Goal: Task Accomplishment & Management: Use online tool/utility

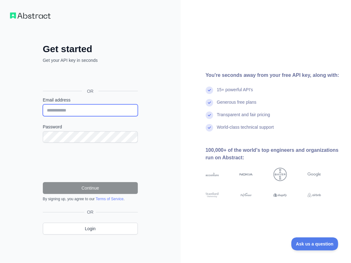
drag, startPoint x: 76, startPoint y: 112, endPoint x: 76, endPoint y: 115, distance: 3.8
click at [76, 112] on input "Email address" at bounding box center [90, 110] width 95 height 12
paste input "**********"
type input "**********"
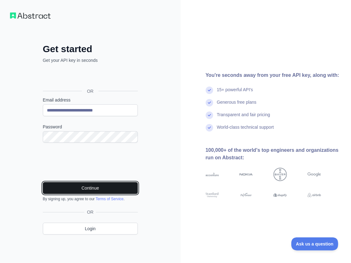
click at [80, 189] on button "Continue" at bounding box center [90, 188] width 95 height 12
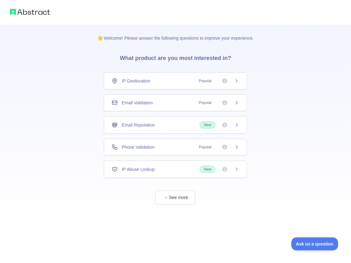
click at [142, 100] on span "Email Validation" at bounding box center [136, 103] width 31 height 6
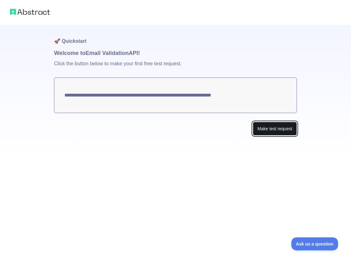
click at [266, 127] on button "Make test request" at bounding box center [275, 129] width 44 height 14
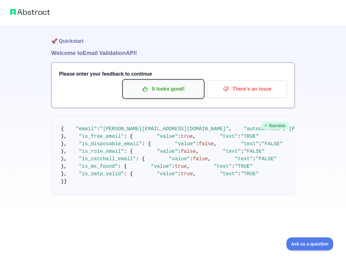
click at [182, 87] on p "It looks good!" at bounding box center [163, 89] width 71 height 11
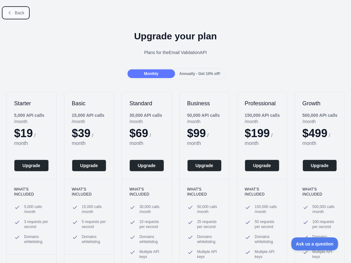
click at [16, 12] on span "Back" at bounding box center [20, 12] width 10 height 5
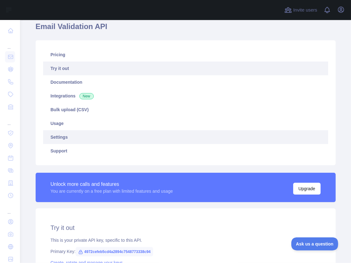
scroll to position [125, 0]
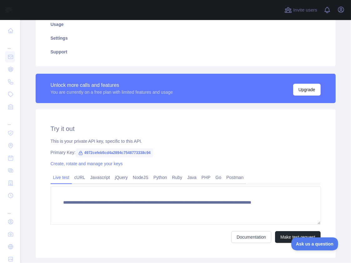
click at [132, 154] on span "4972cefeb5cd4a2894c7548773338c94" at bounding box center [114, 152] width 77 height 9
copy span "4972cefeb5cd4a2894c7548773338c94"
drag, startPoint x: 336, startPoint y: 52, endPoint x: 330, endPoint y: 54, distance: 6.3
click at [336, 52] on div "Pricing Try it out Documentation Integrations New Bulk upload (CSV) Usage Setti…" at bounding box center [185, 3] width 307 height 125
